Goal: Obtain resource: Download file/media

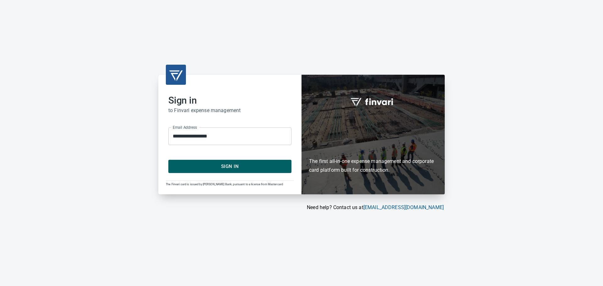
click at [234, 162] on span "Sign In" at bounding box center [229, 166] width 109 height 8
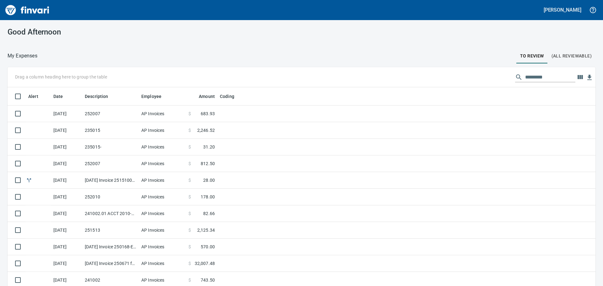
scroll to position [212, 574]
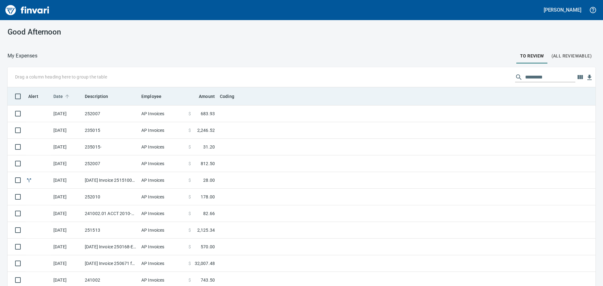
click at [57, 93] on span "Date" at bounding box center [58, 97] width 10 height 8
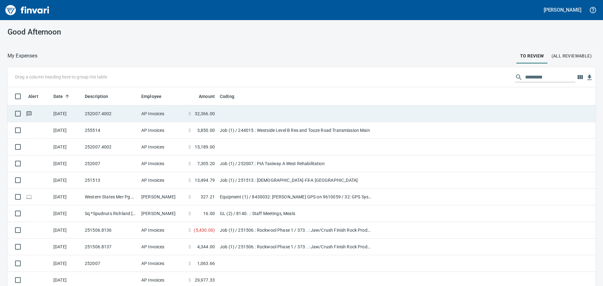
click at [66, 112] on td "[DATE]" at bounding box center [66, 113] width 31 height 17
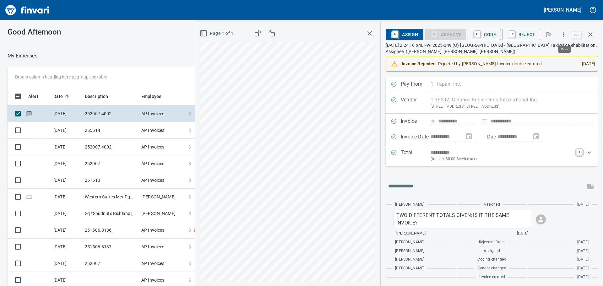
scroll to position [212, 417]
click at [564, 32] on icon "button" at bounding box center [563, 34] width 6 height 6
click at [541, 54] on span "Download" at bounding box center [562, 53] width 60 height 8
